Goal: Find contact information: Find contact information

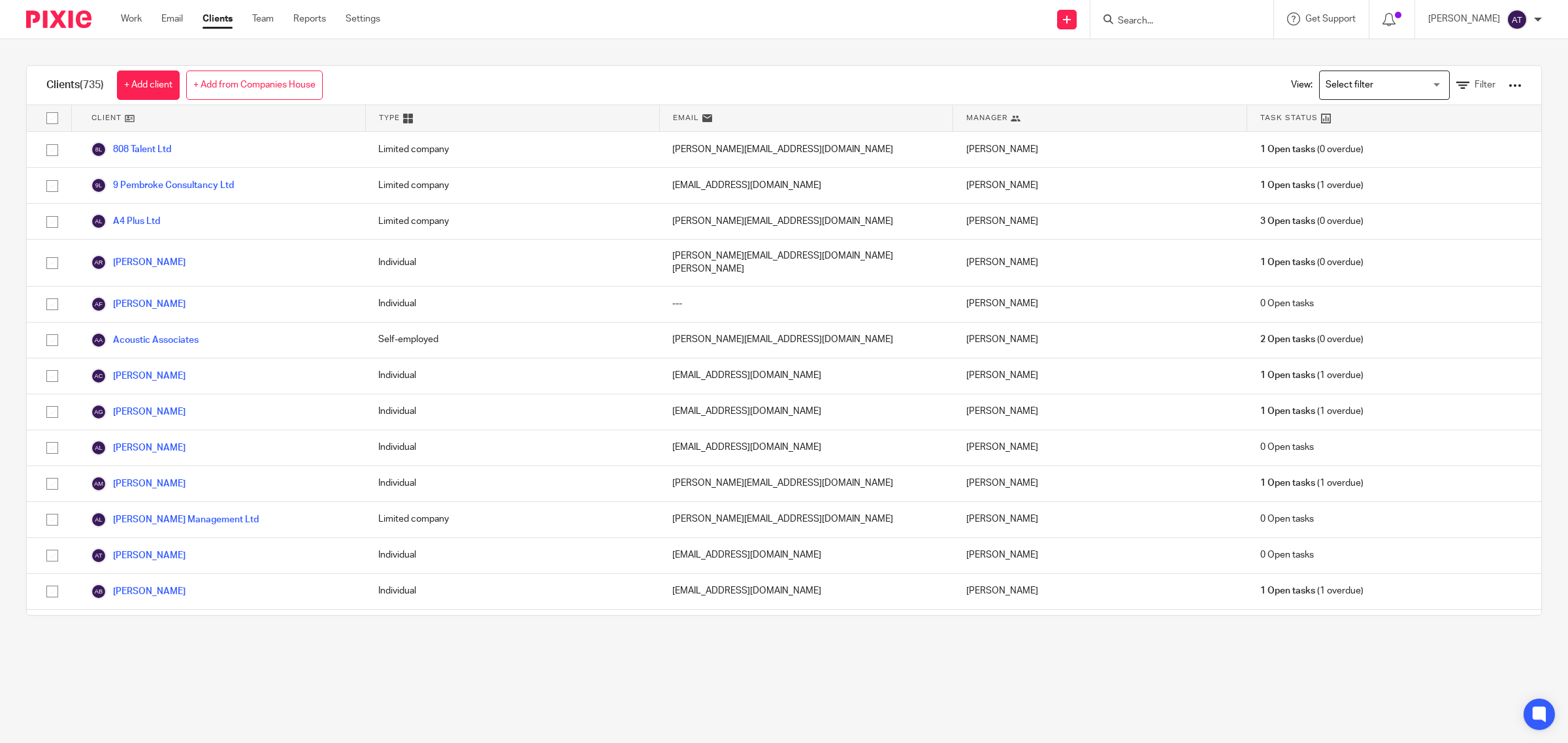
click at [1137, 8] on div at bounding box center [1182, 19] width 183 height 38
click at [1134, 17] on input "Search" at bounding box center [1175, 21] width 118 height 12
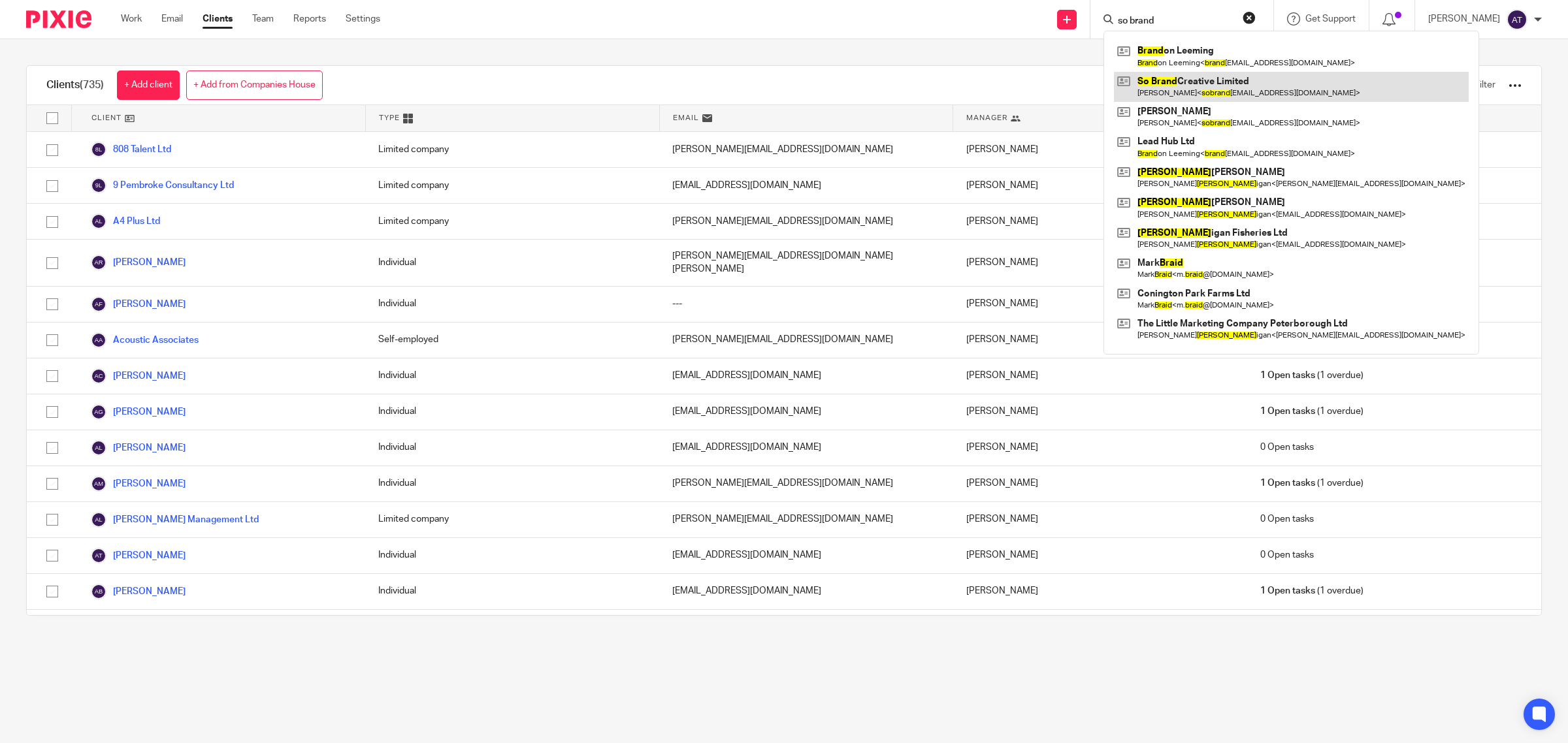
type input "so brand"
click at [1215, 87] on link at bounding box center [1291, 87] width 354 height 30
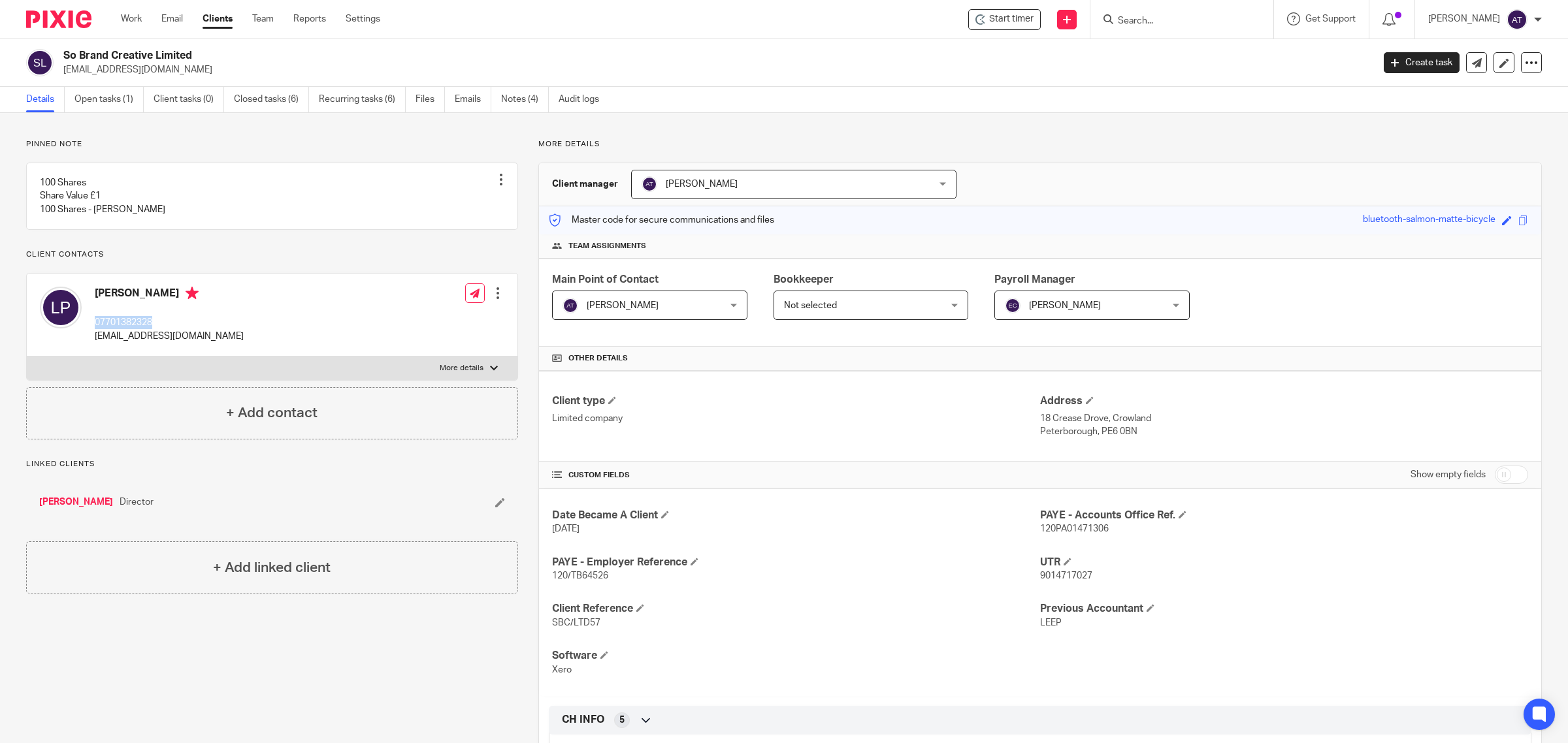
drag, startPoint x: 158, startPoint y: 337, endPoint x: 90, endPoint y: 341, distance: 68.1
click at [90, 341] on div "[PERSON_NAME] 07701382328 [EMAIL_ADDRESS][DOMAIN_NAME]" at bounding box center [142, 315] width 204 height 69
copy p "07701382328"
